Goal: Task Accomplishment & Management: Complete application form

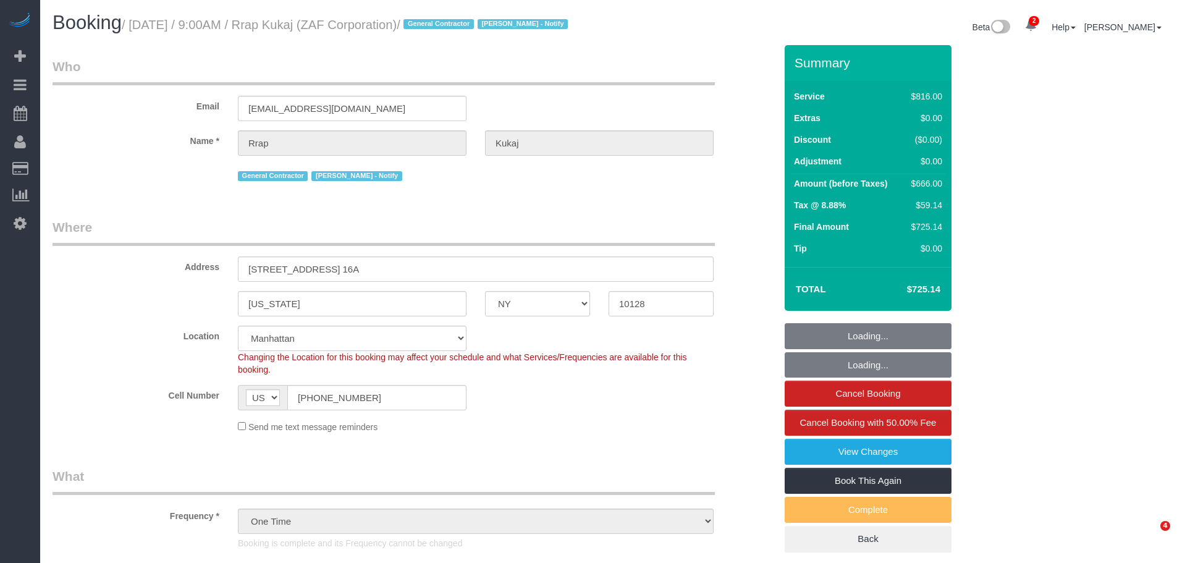
select select "NY"
select select "3"
select select "240"
select select "spot1"
select select "number:89"
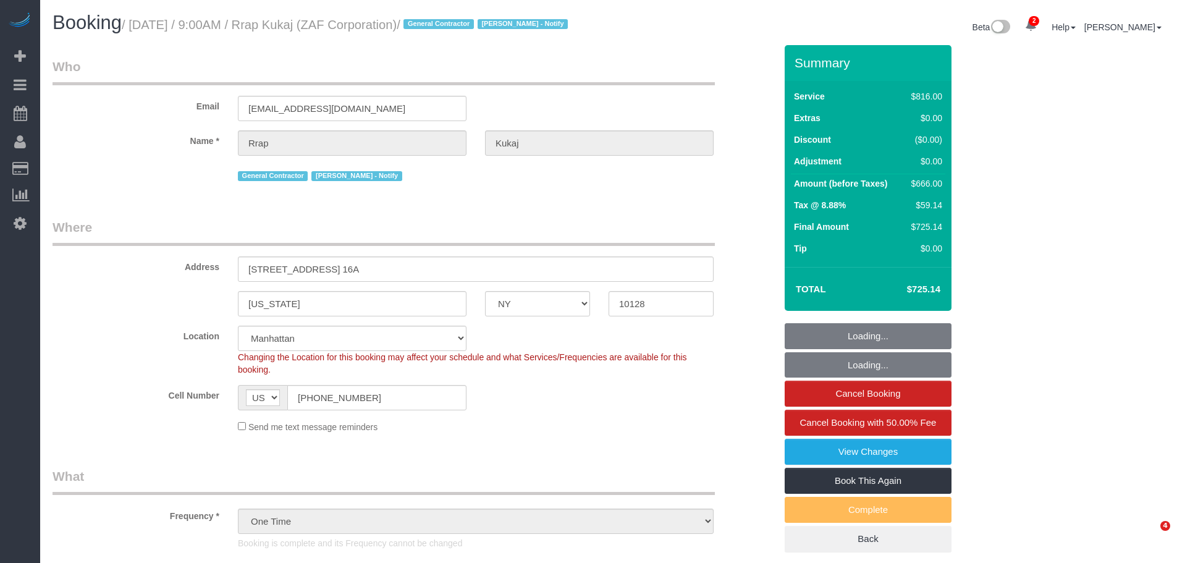
select select "number:90"
select select "number:15"
select select "number:7"
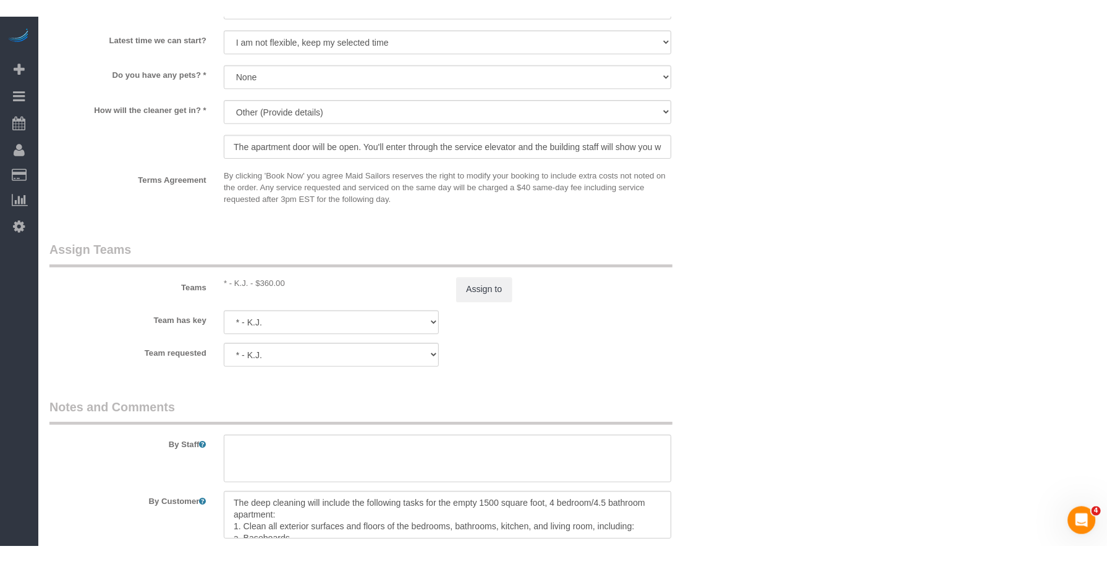
scroll to position [1236, 0]
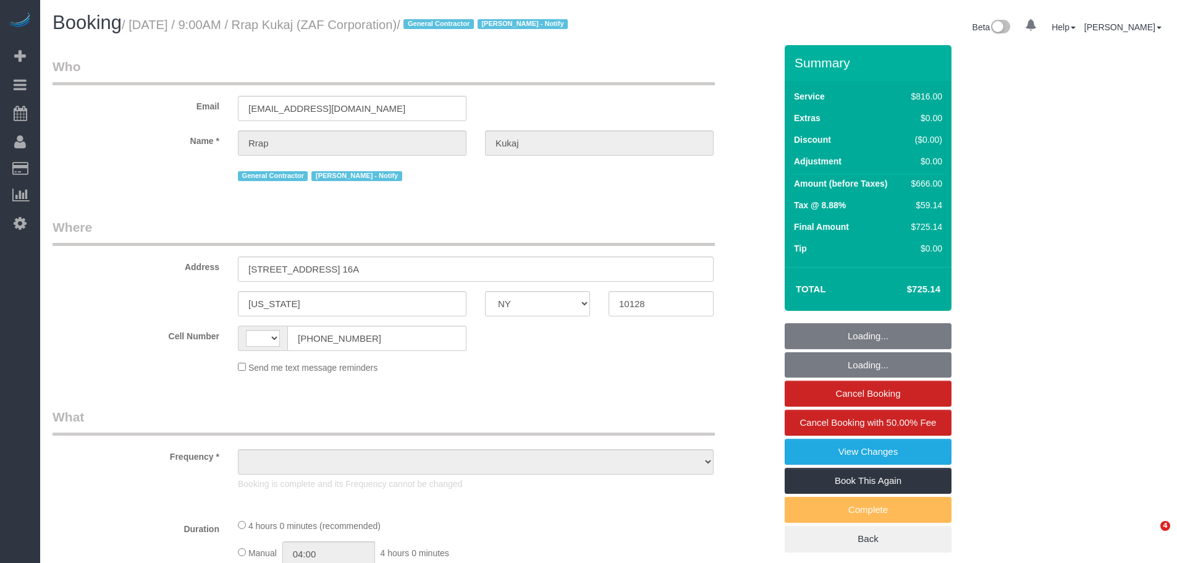
select select "NY"
select select "number:89"
select select "number:90"
select select "number:15"
select select "number:7"
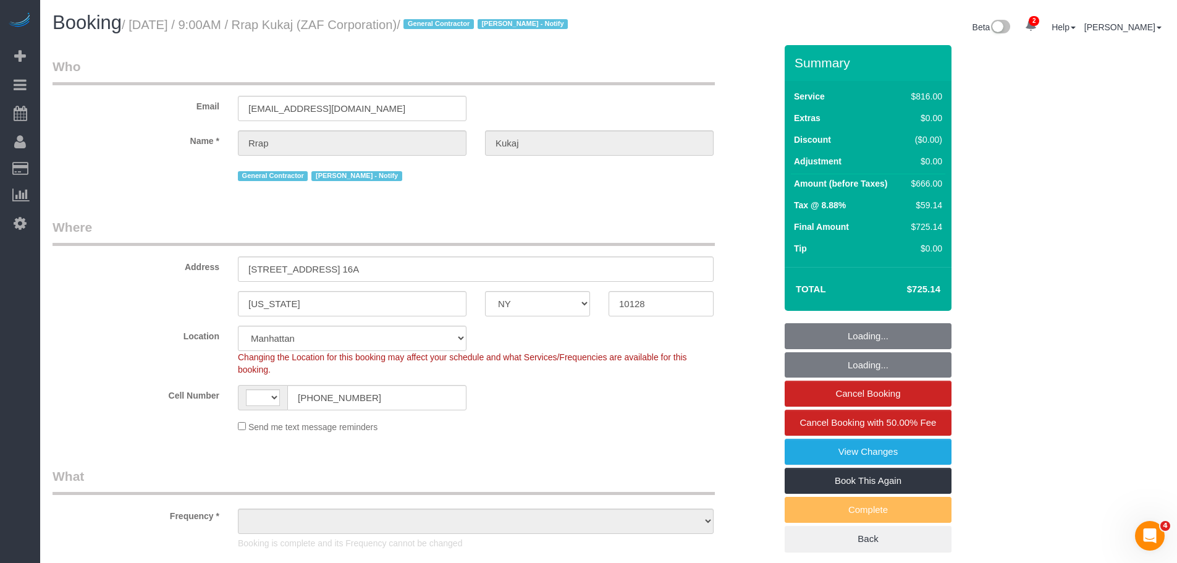
select select "string:stripe-pm_1RtaDS4VGloSiKo7rLiEkzFZ"
select select "string:[GEOGRAPHIC_DATA]"
select select "object:798"
select select "spot1"
select select "object:1537"
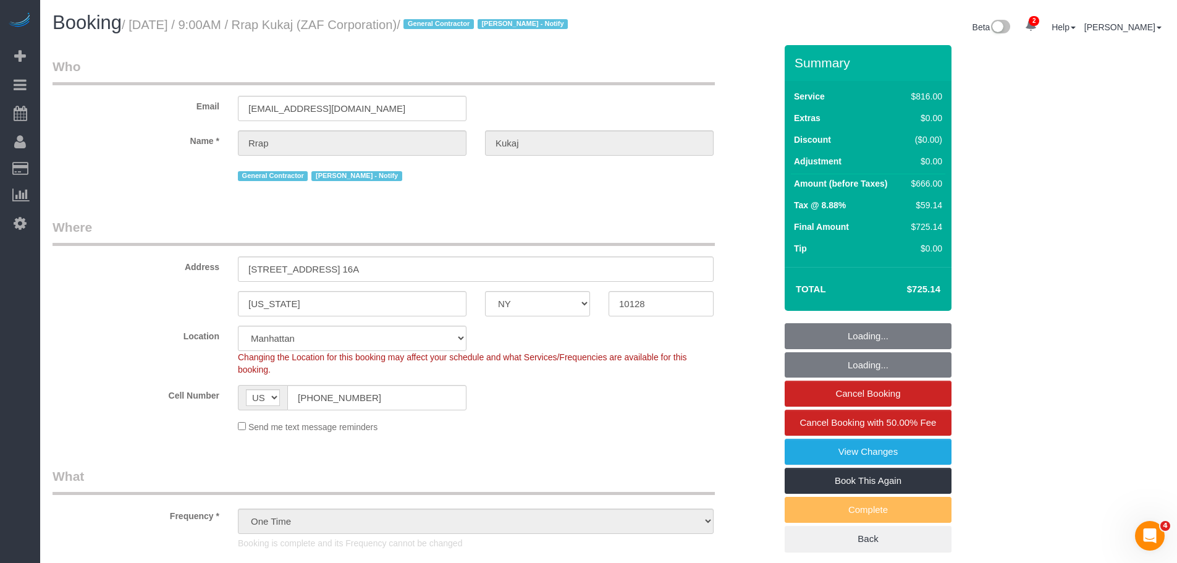
select select "3"
select select "240"
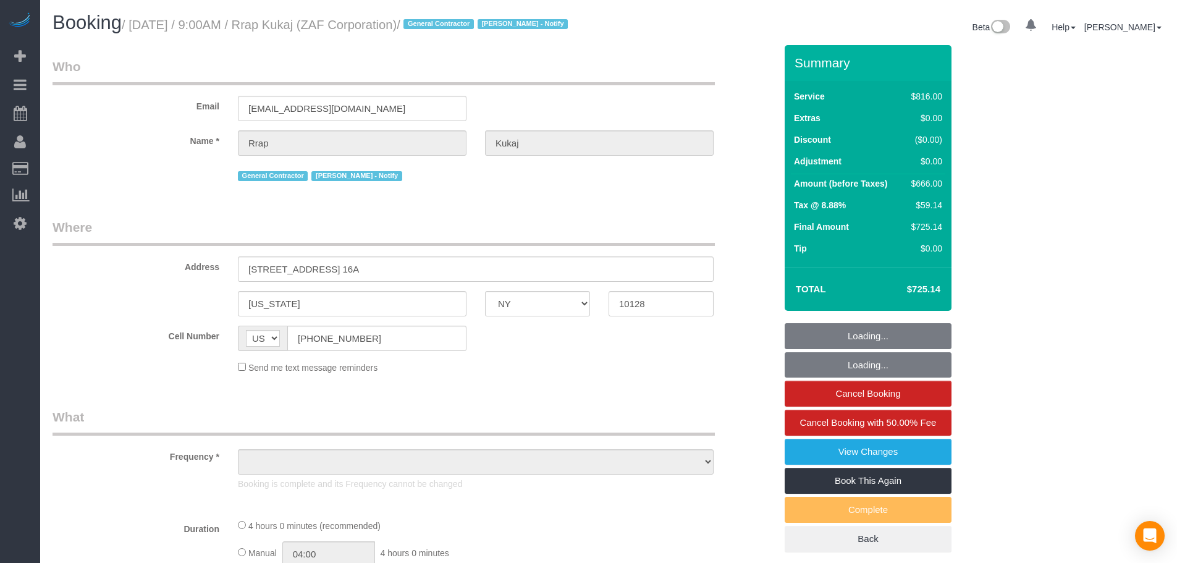
select select "NY"
select select "object:653"
select select "number:89"
select select "number:90"
select select "number:15"
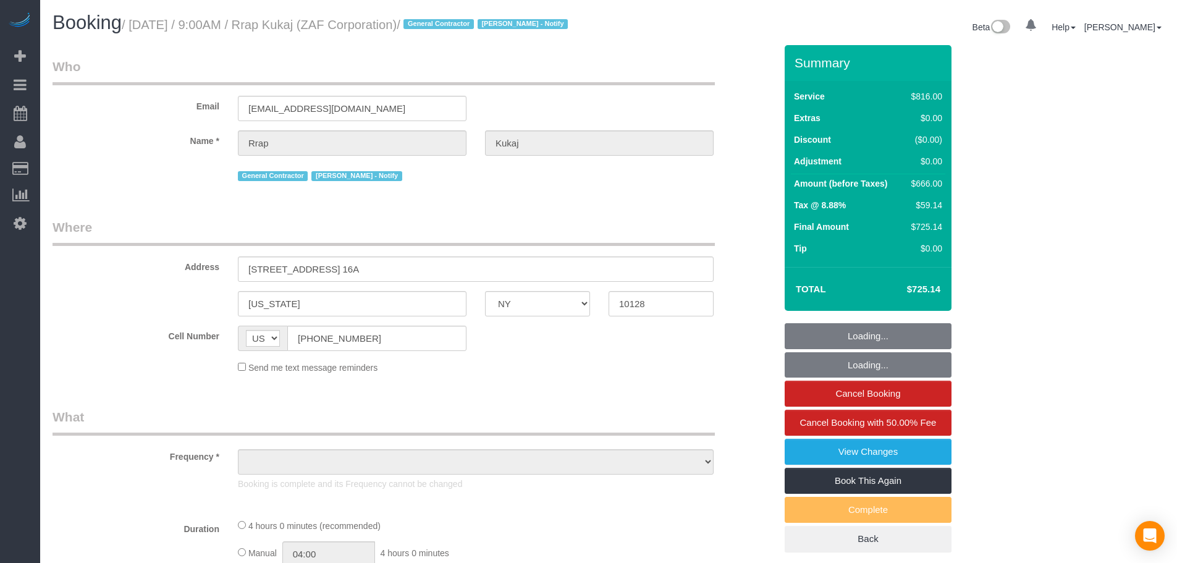
select select "number:7"
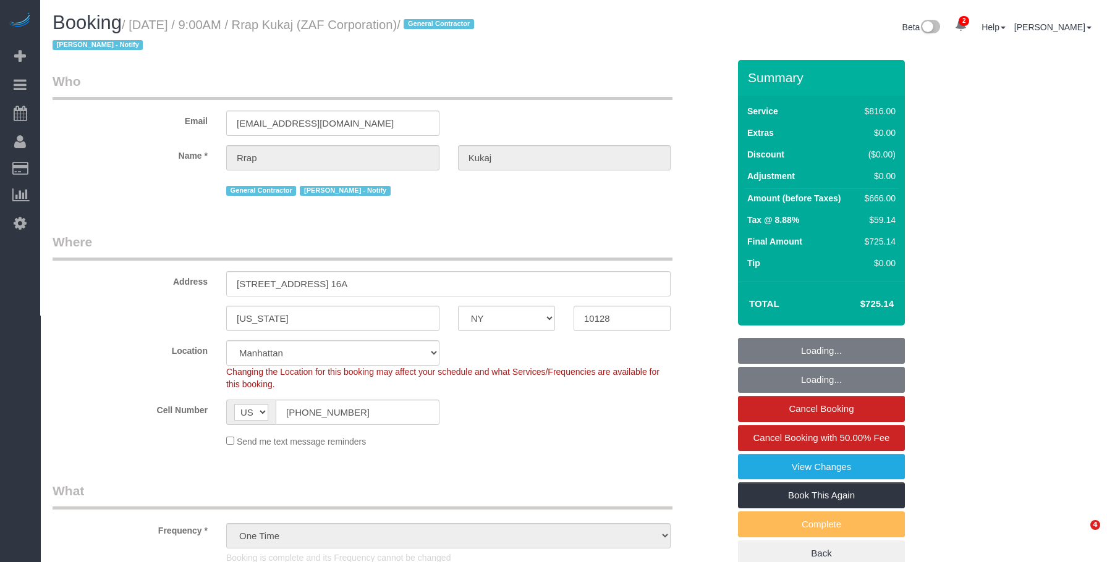
select select "object:802"
select select "string:stripe-pm_1RtaDS4VGloSiKo7rLiEkzFZ"
select select "spot1"
select select "3"
select select "240"
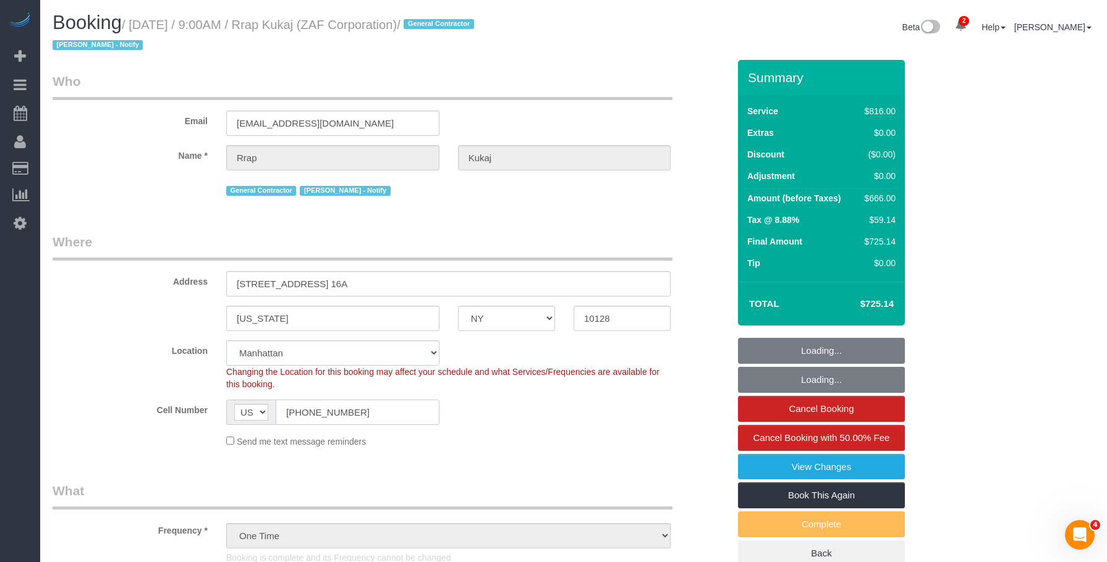
drag, startPoint x: 375, startPoint y: 418, endPoint x: 183, endPoint y: 419, distance: 191.6
click at [183, 419] on div "Cell Number AF AL DZ AD AO AI AQ AG AR AM AW AU AT AZ BS BH BD BB BY BE BZ BJ B…" at bounding box center [390, 412] width 695 height 25
